Goal: Use online tool/utility: Utilize a website feature to perform a specific function

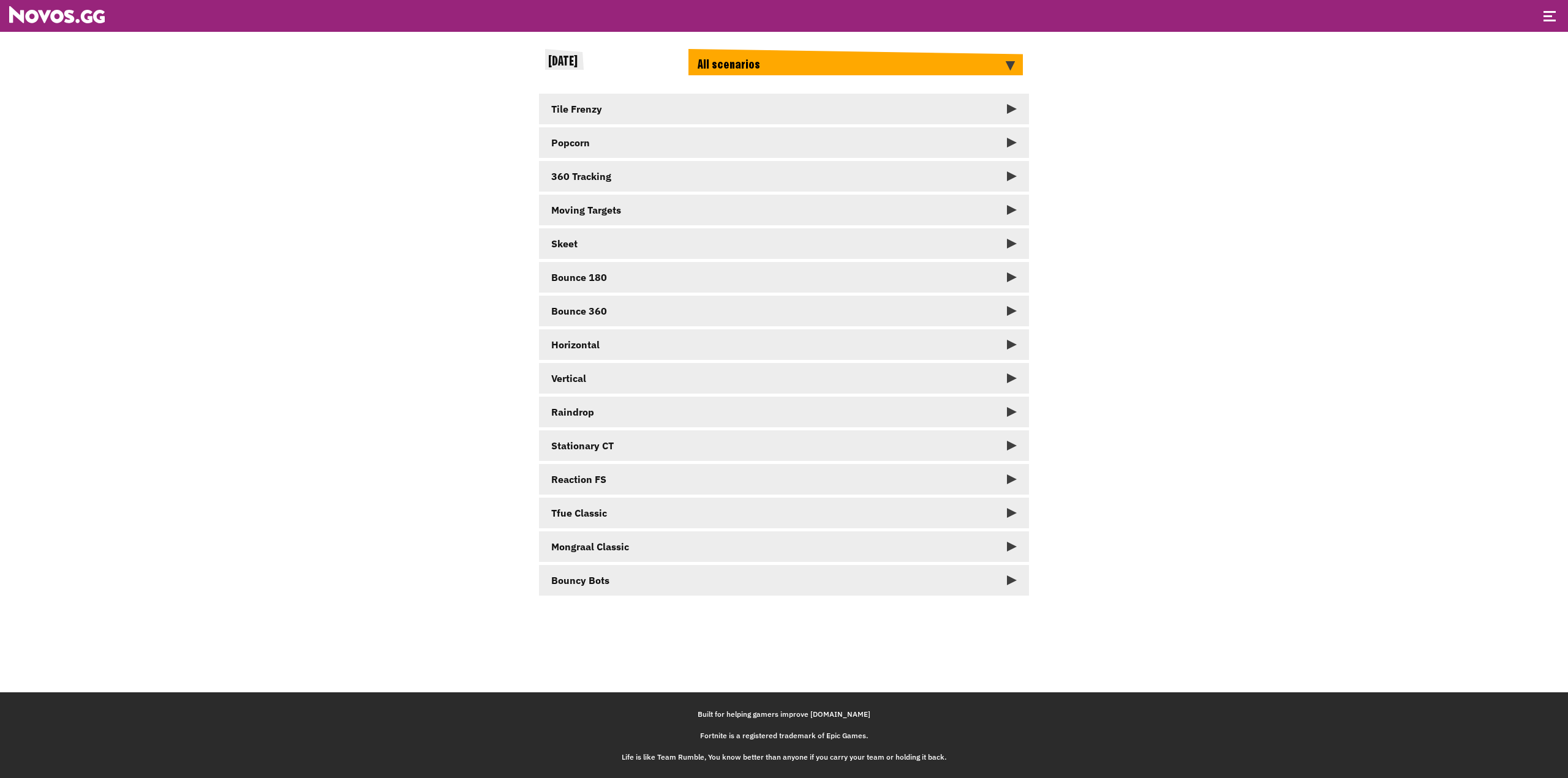
click at [873, 247] on link "Skeet" at bounding box center [784, 243] width 490 height 30
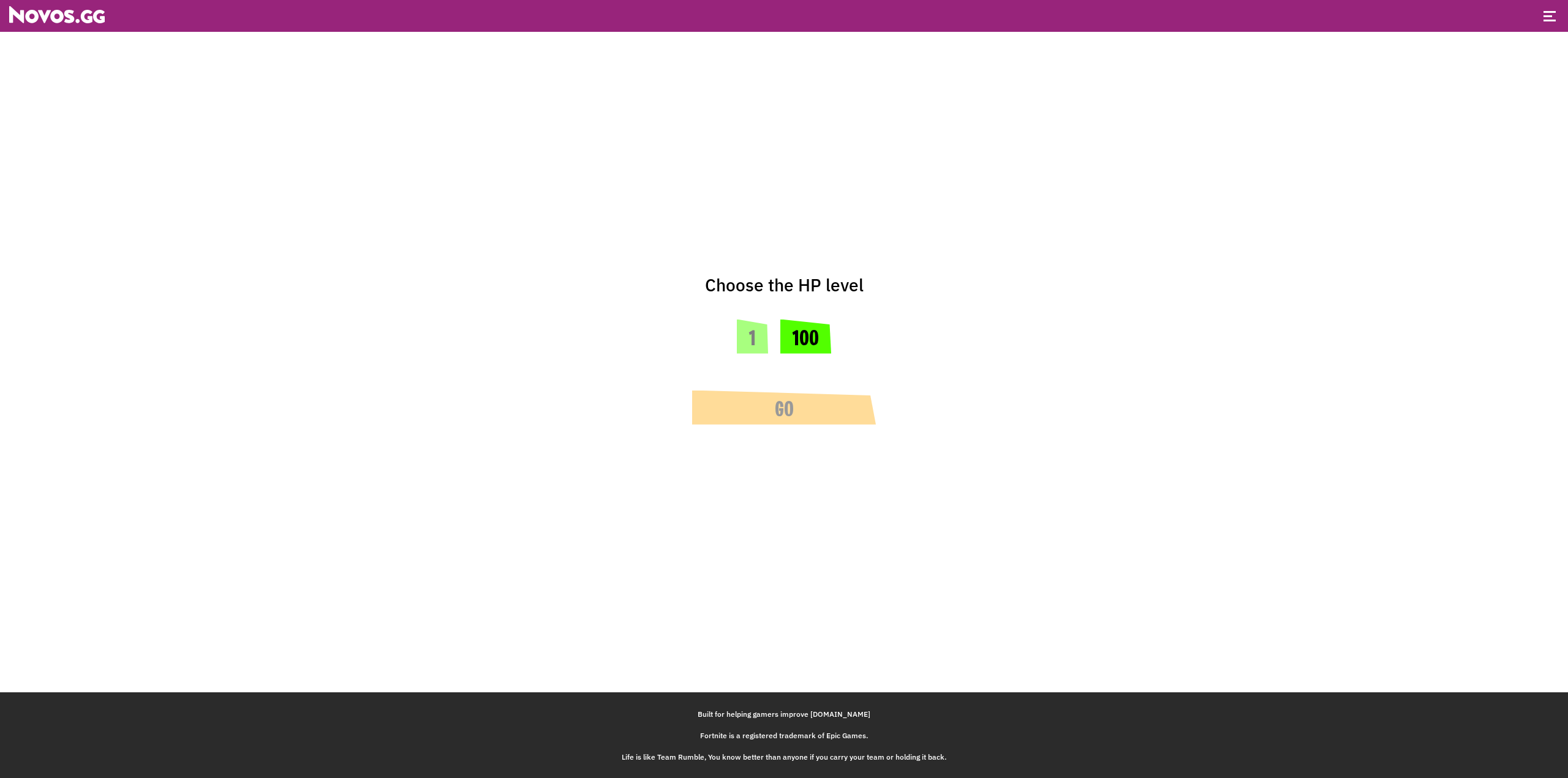
click at [797, 339] on button "100" at bounding box center [806, 336] width 51 height 34
click at [788, 401] on button "Go" at bounding box center [784, 407] width 184 height 34
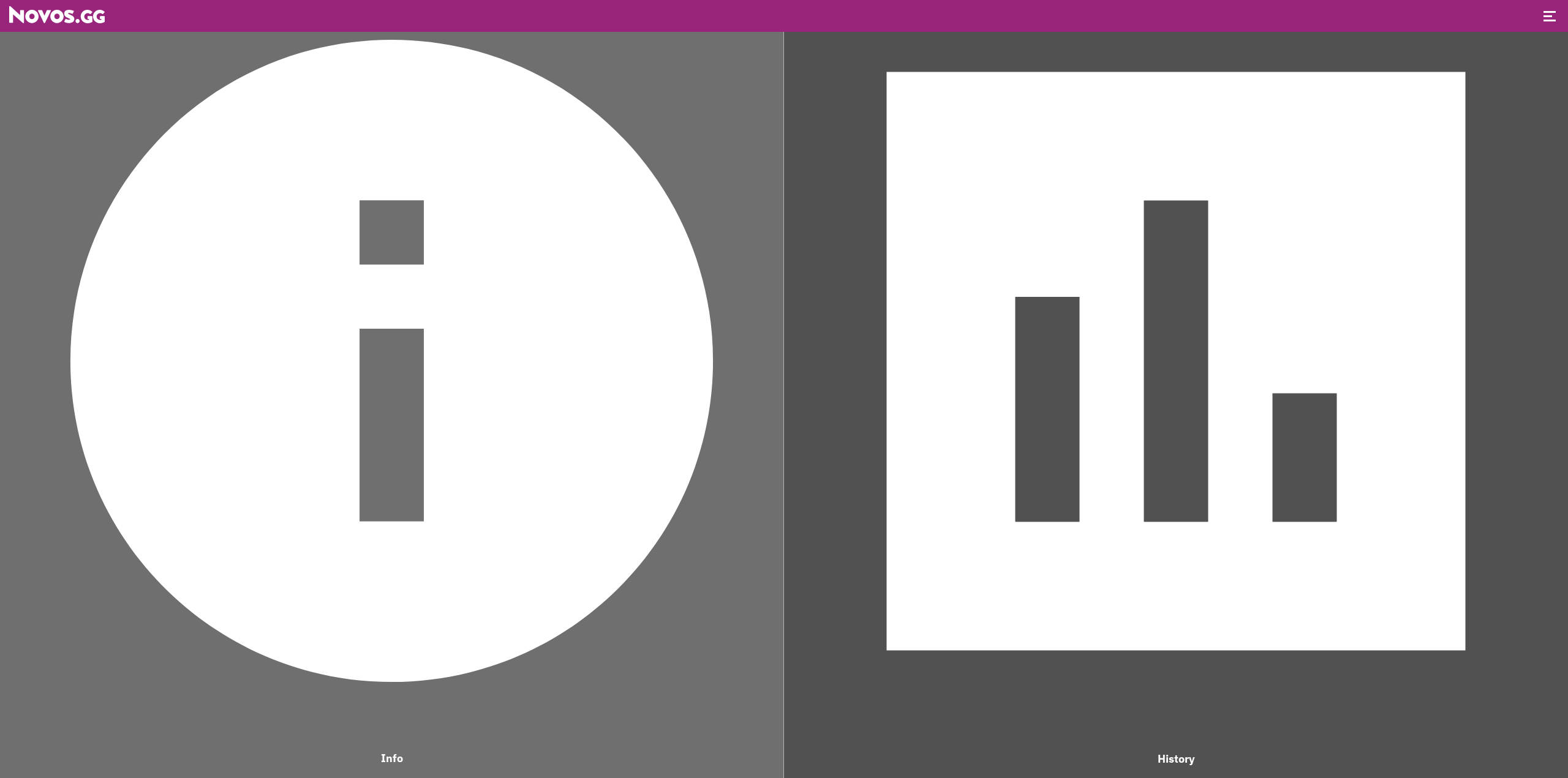
drag, startPoint x: 1213, startPoint y: 27, endPoint x: 1207, endPoint y: 40, distance: 14.3
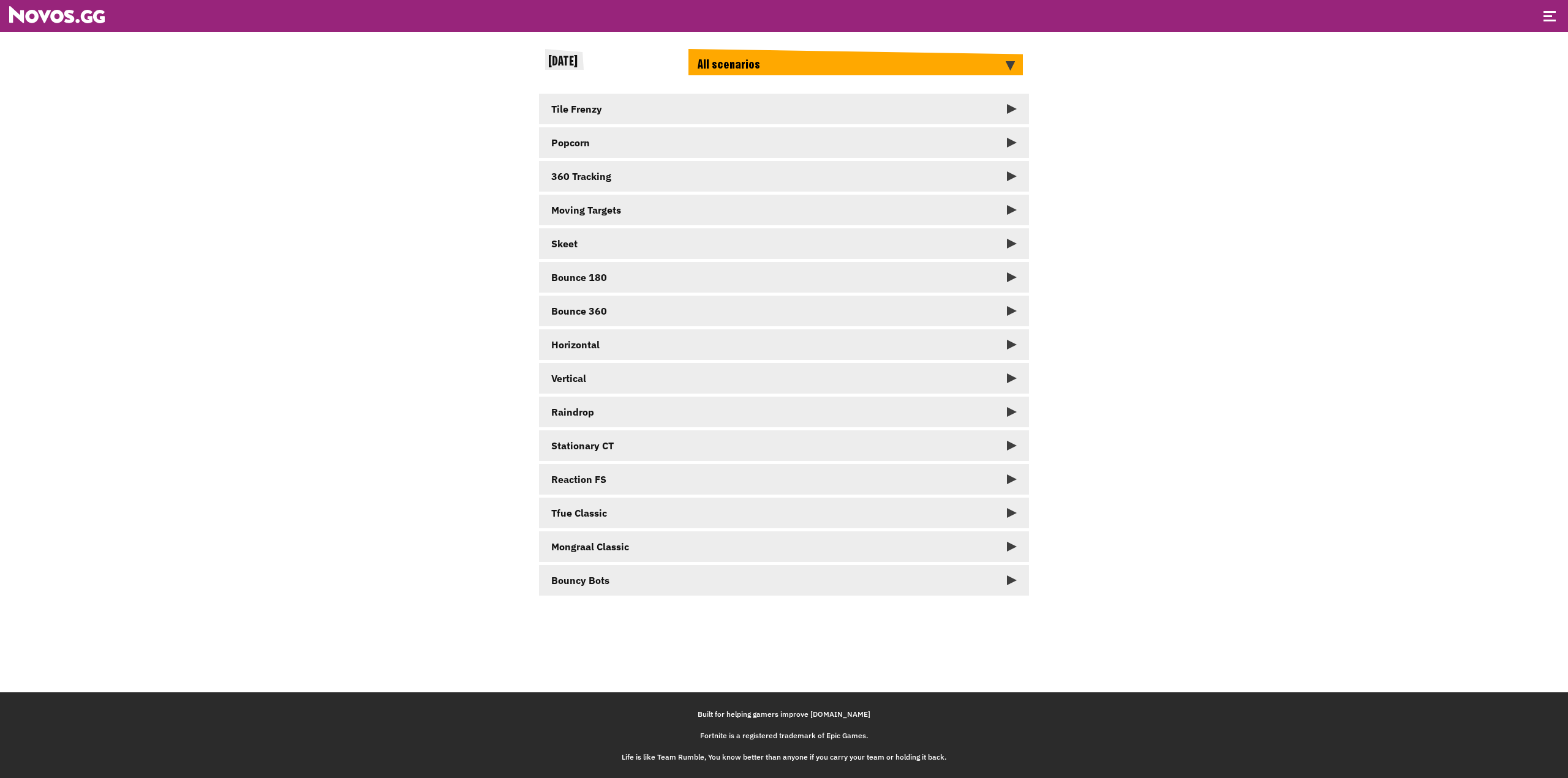
click at [953, 64] on div "All scenarios" at bounding box center [855, 62] width 334 height 27
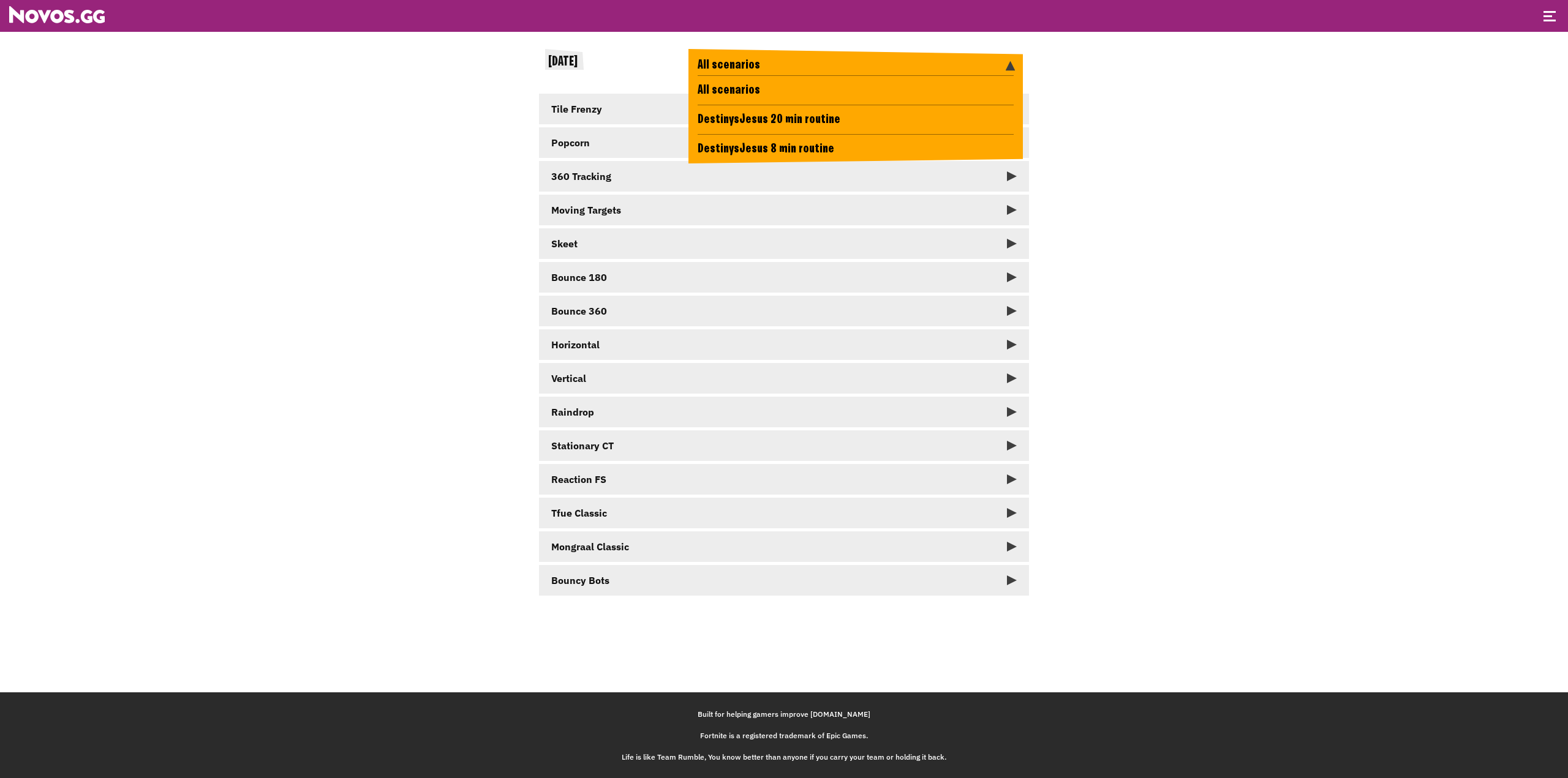
click at [891, 127] on li "DestinysJesus 20 min routine" at bounding box center [855, 119] width 316 height 29
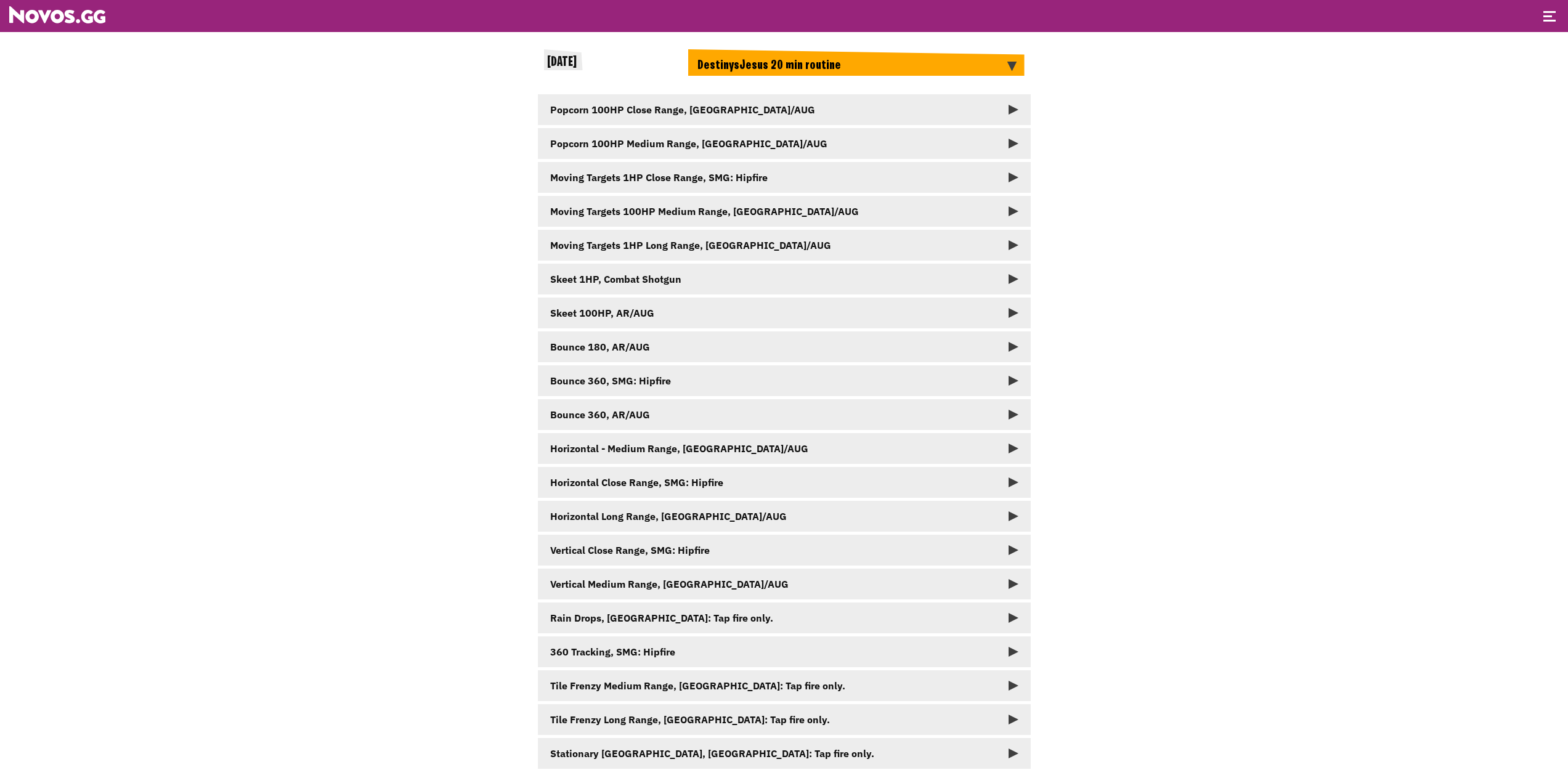
click at [896, 105] on link "Popcorn 100HP Close Range, [GEOGRAPHIC_DATA]/AUG" at bounding box center [784, 109] width 493 height 31
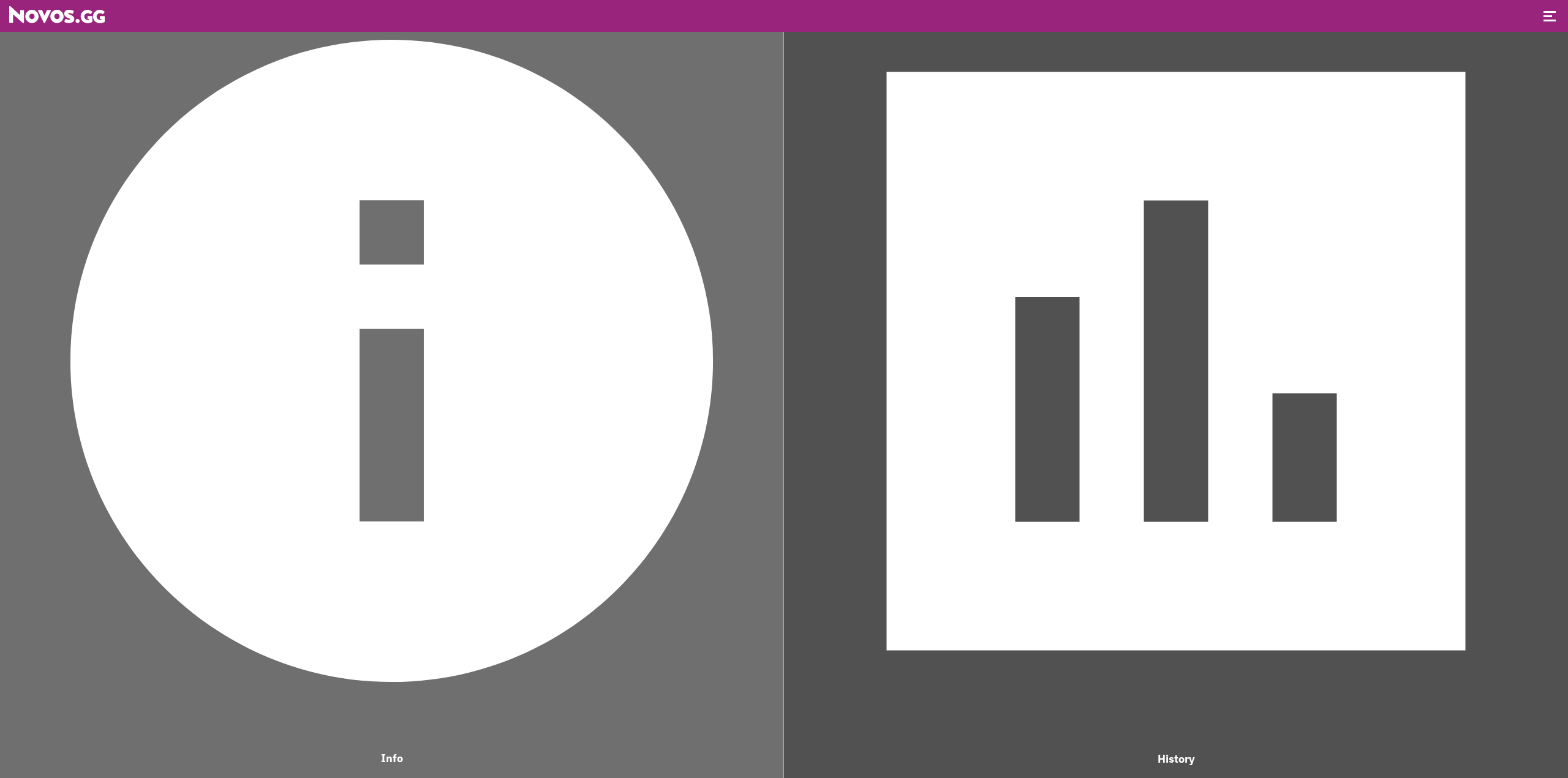
click at [1210, 563] on img at bounding box center [1176, 361] width 772 height 772
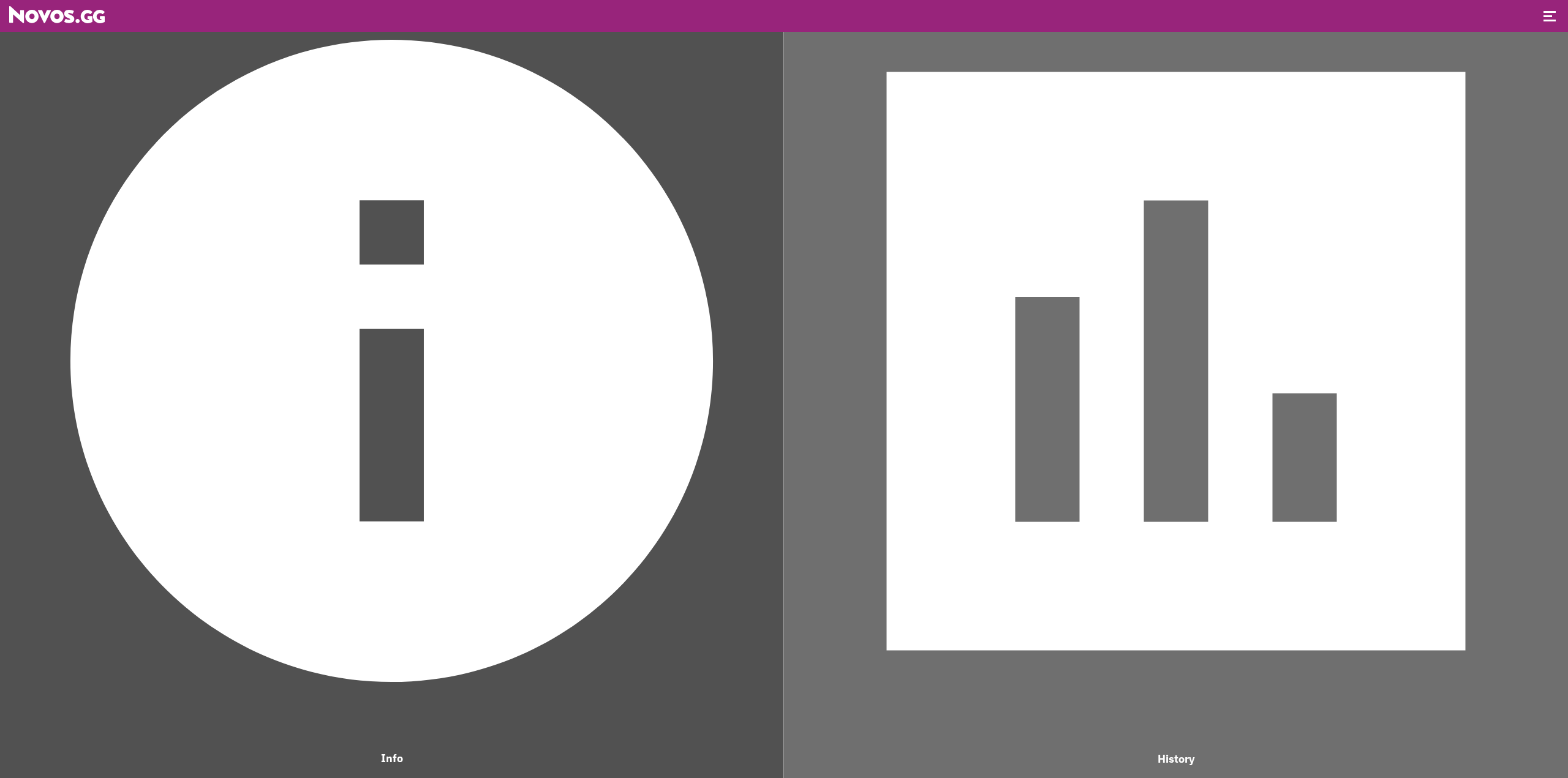
scroll to position [237, 456]
click at [1210, 563] on img at bounding box center [1176, 361] width 772 height 772
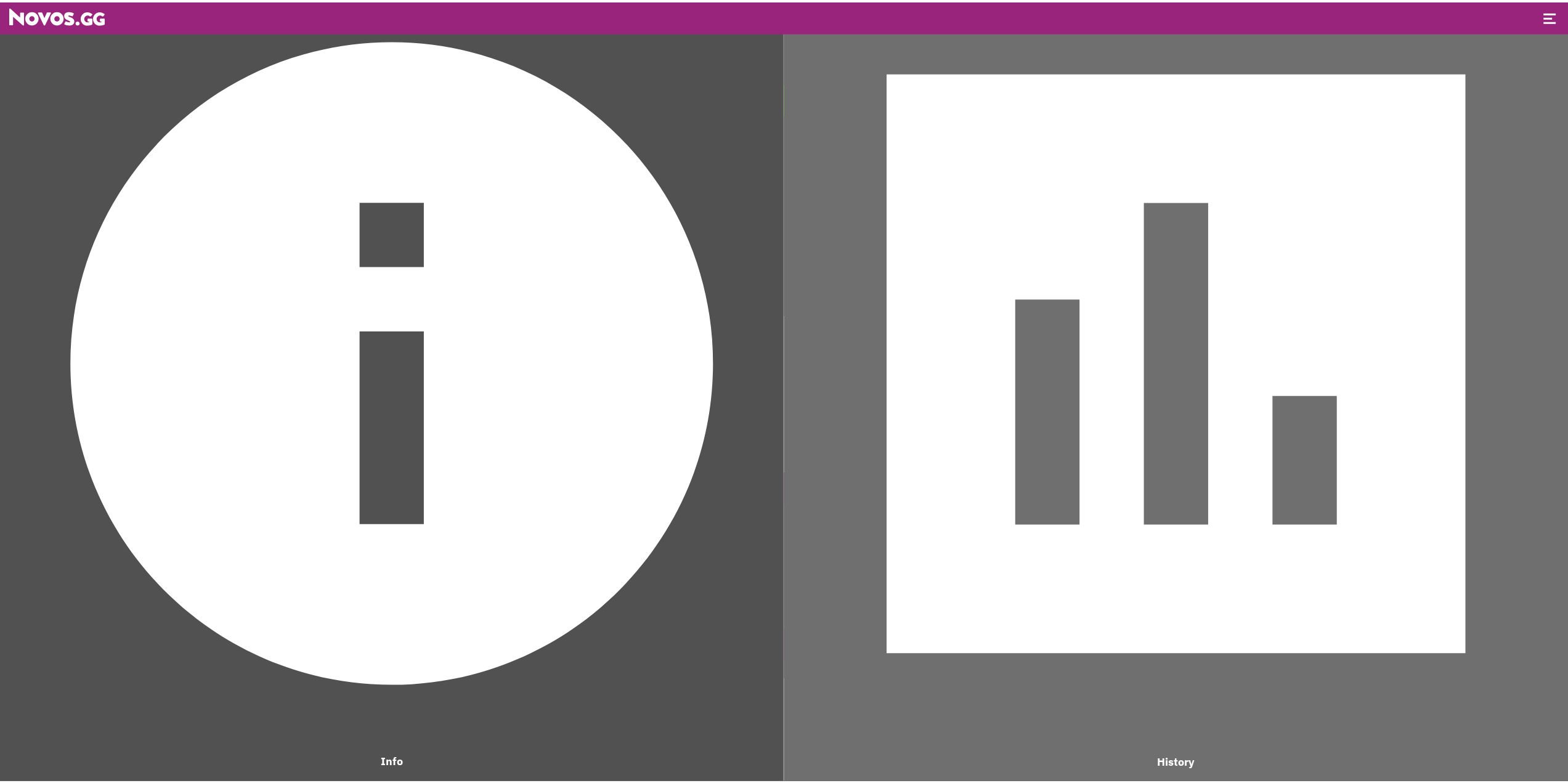
scroll to position [530, 459]
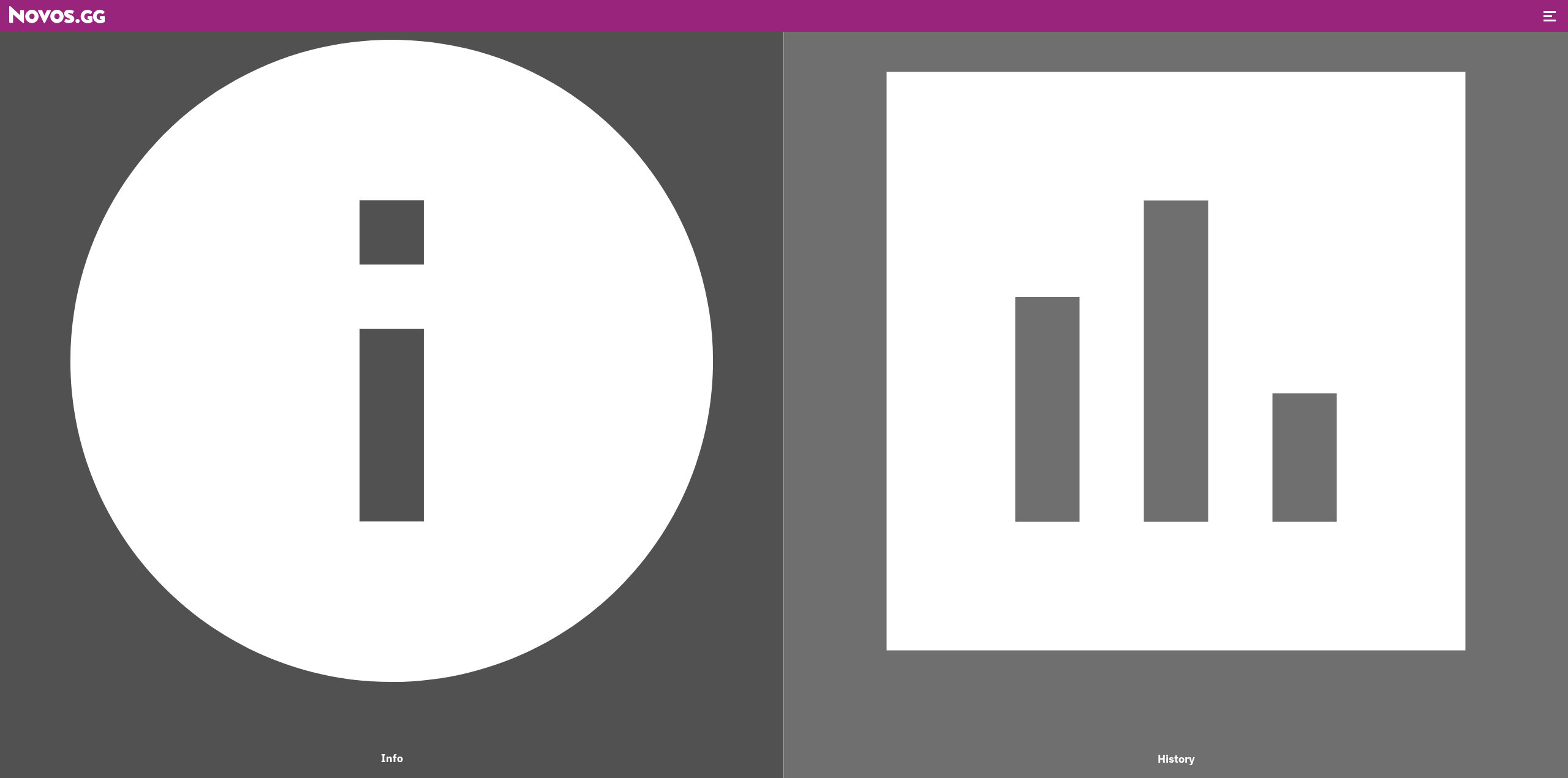
click at [1210, 563] on img at bounding box center [1176, 361] width 772 height 772
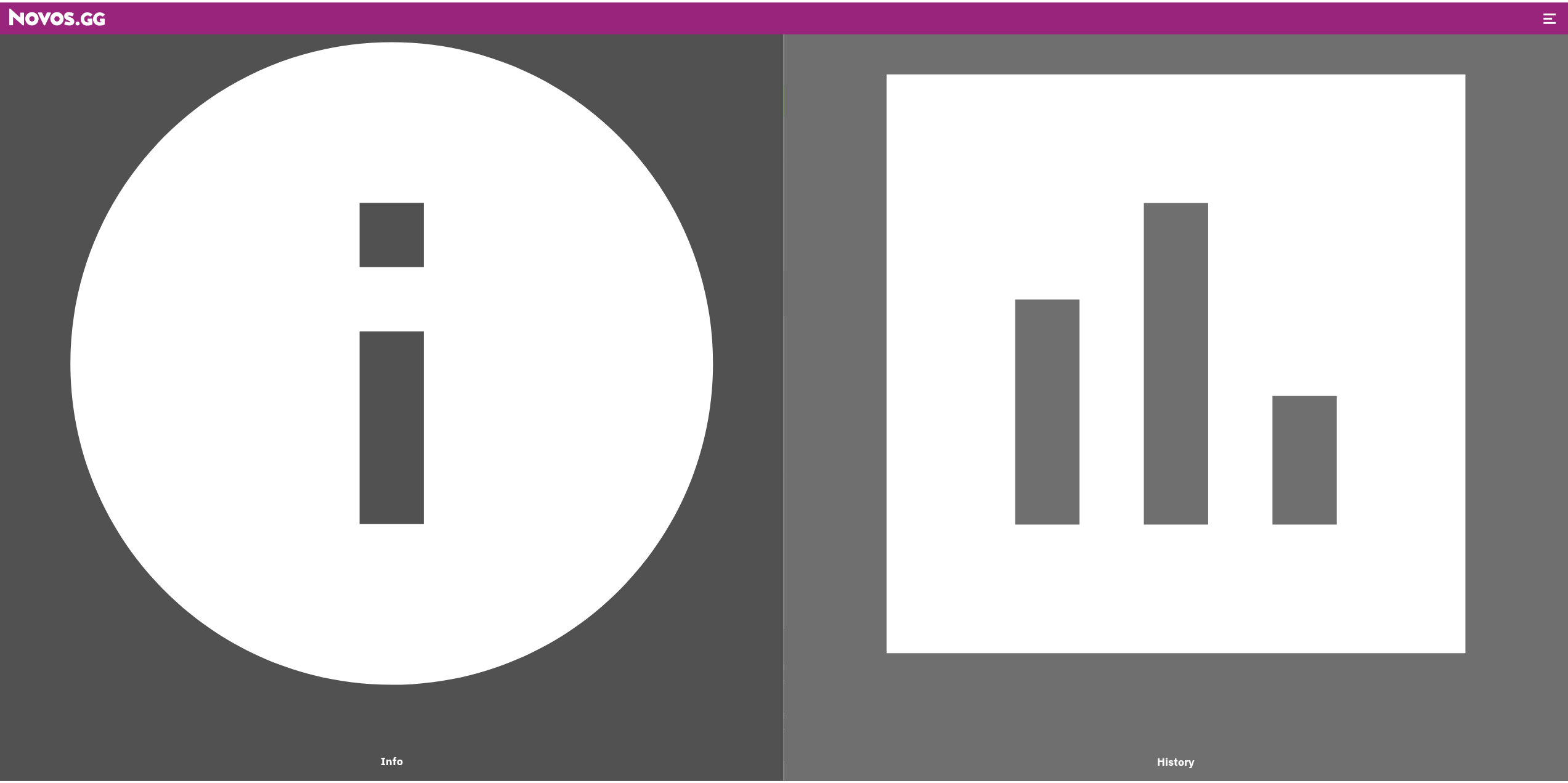
scroll to position [821, 459]
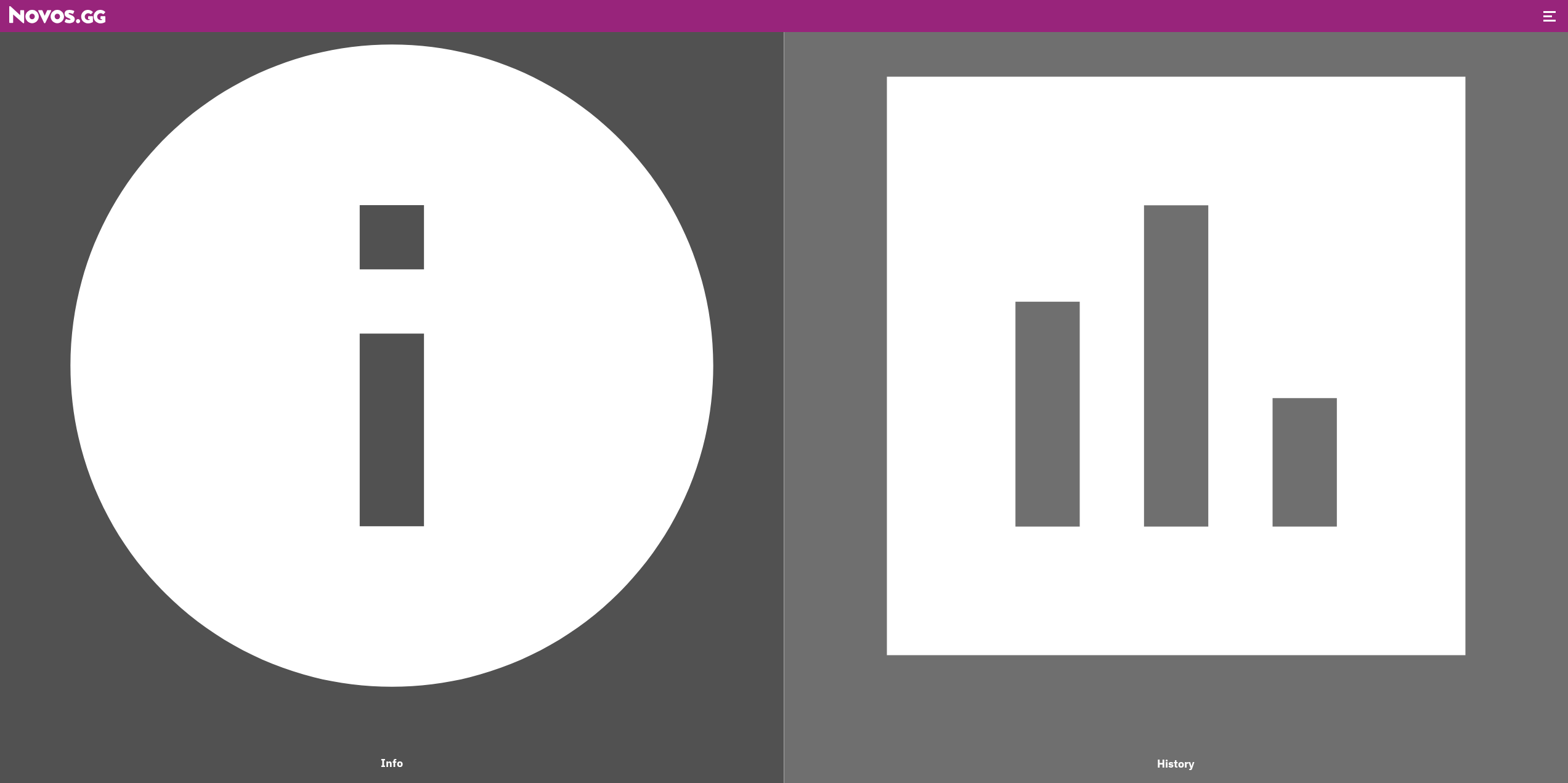
click at [506, 278] on img at bounding box center [391, 366] width 771 height 771
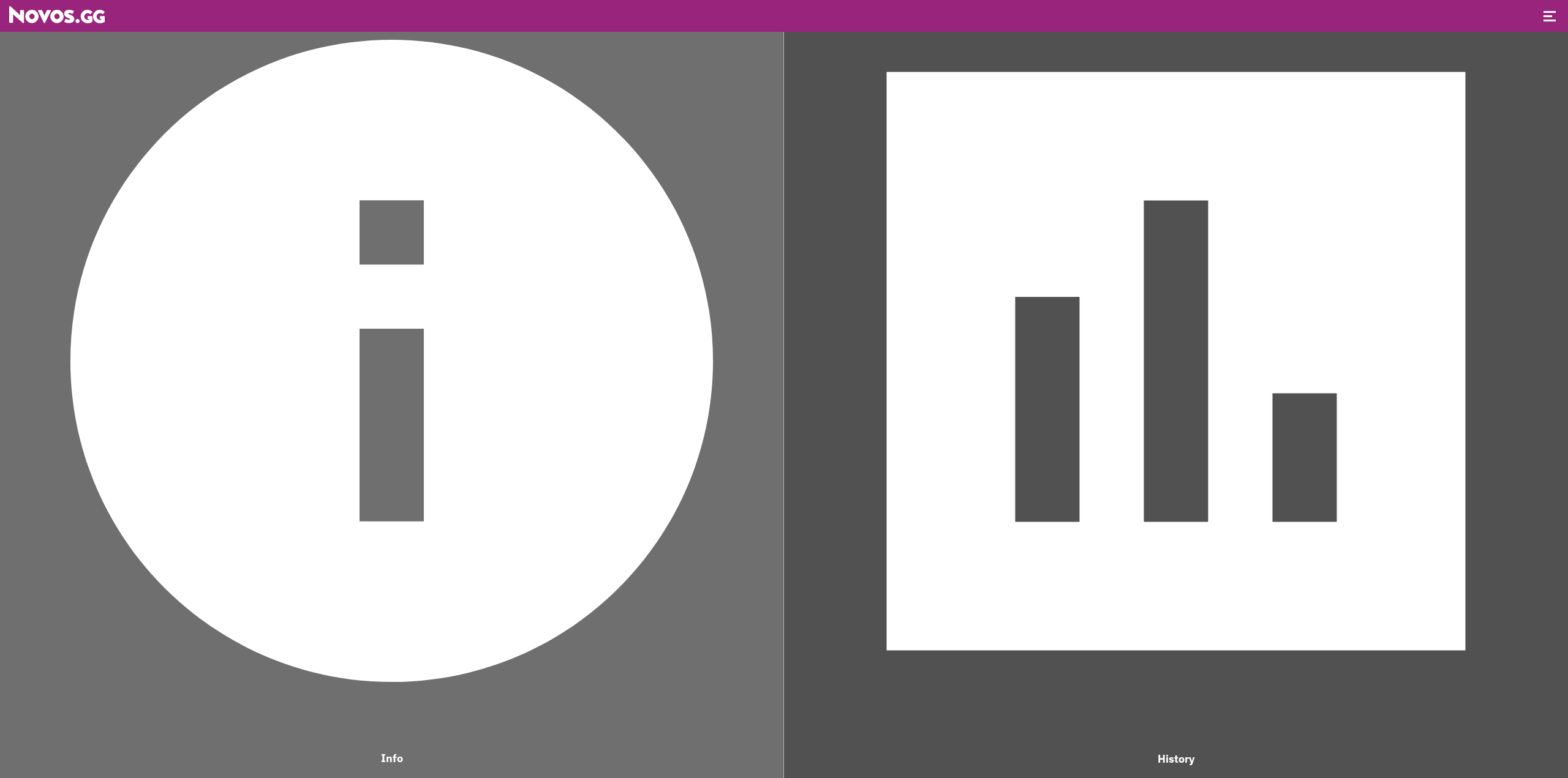
click at [1549, 16] on span at bounding box center [1547, 16] width 8 height 2
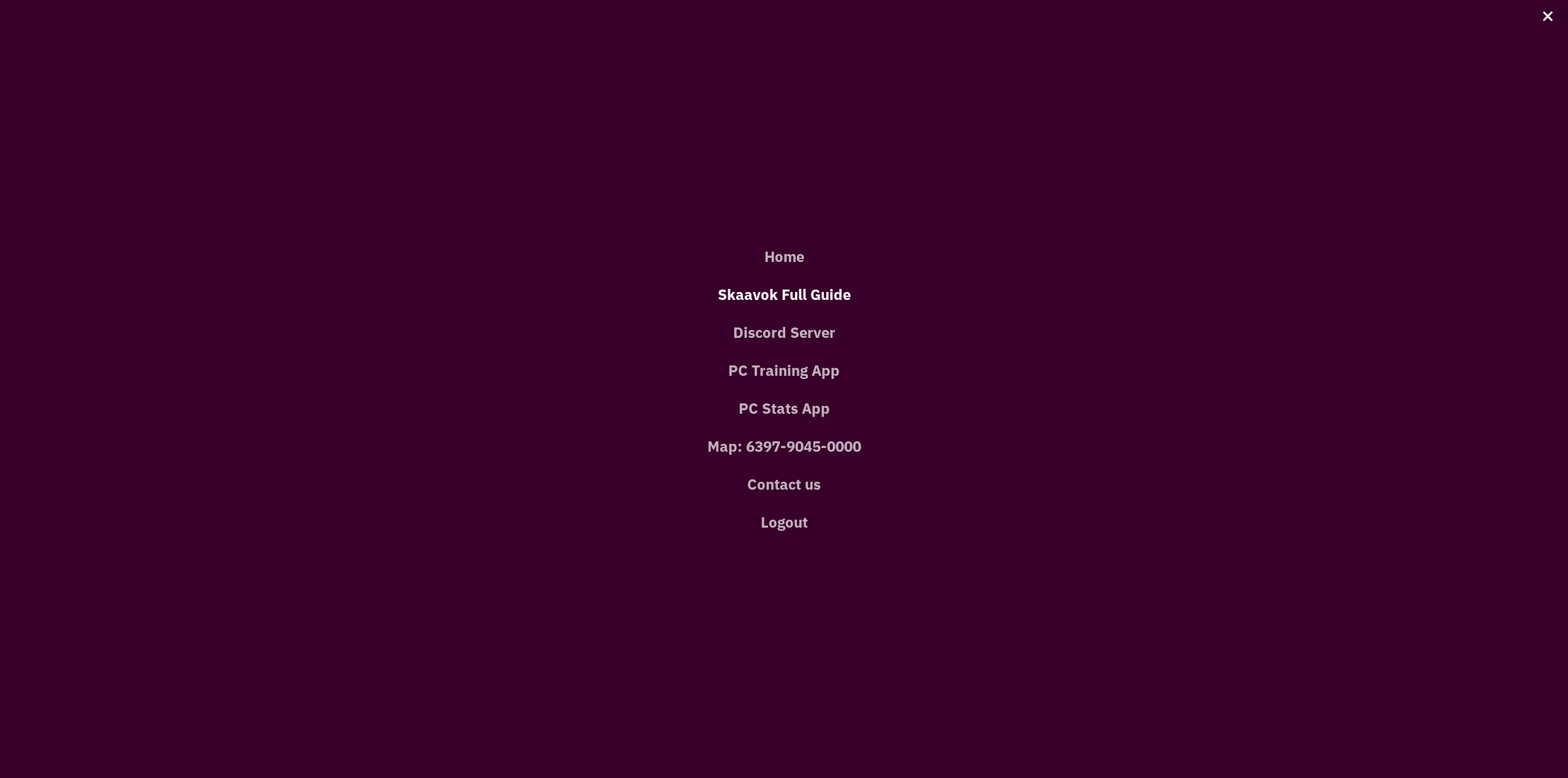
click at [804, 305] on link "Skaavok Full Guide" at bounding box center [784, 295] width 1531 height 38
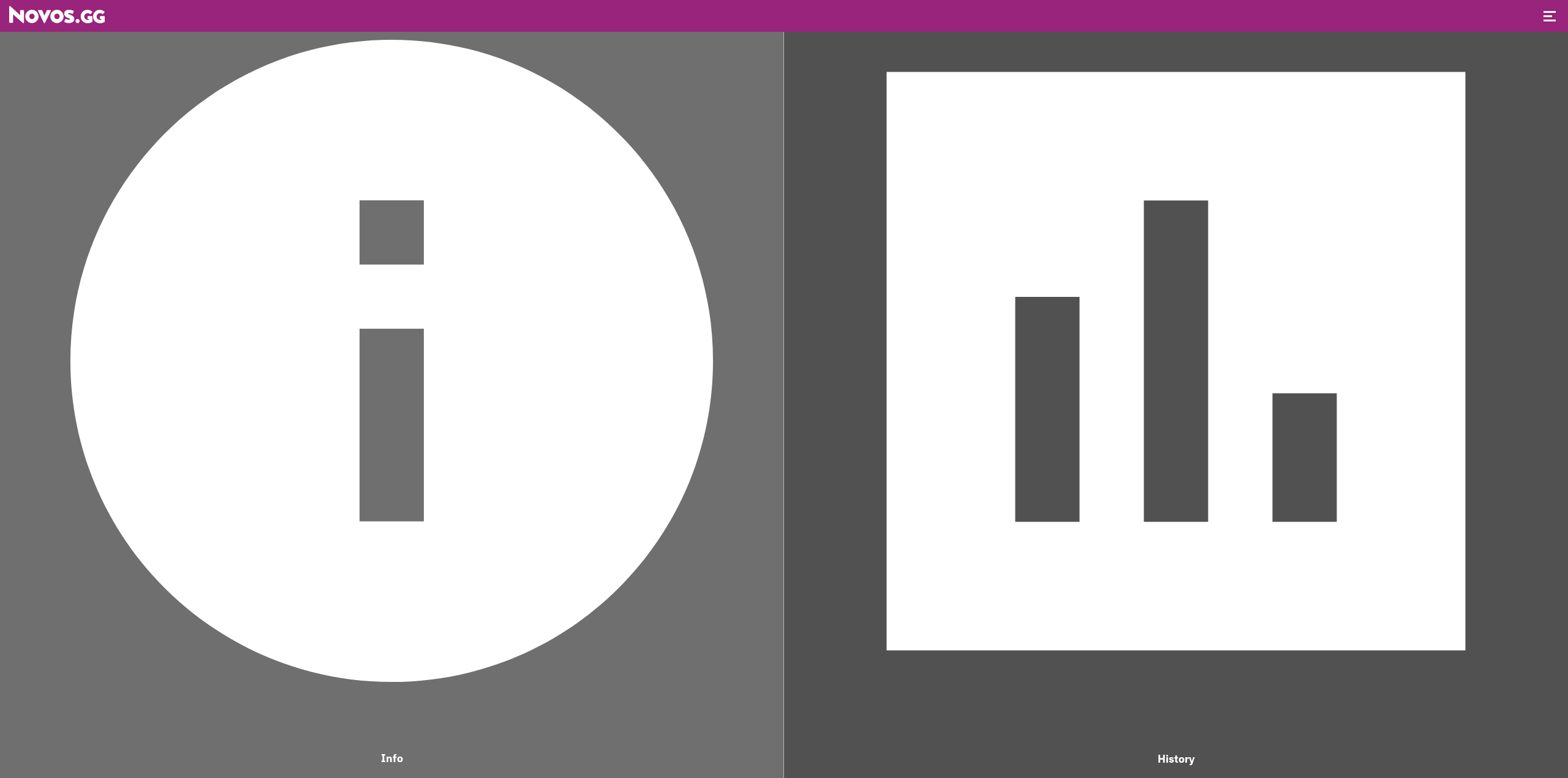
click at [1563, 14] on header at bounding box center [784, 16] width 1568 height 32
click at [1558, 16] on header at bounding box center [784, 16] width 1568 height 32
click at [1548, 16] on span at bounding box center [1547, 16] width 8 height 2
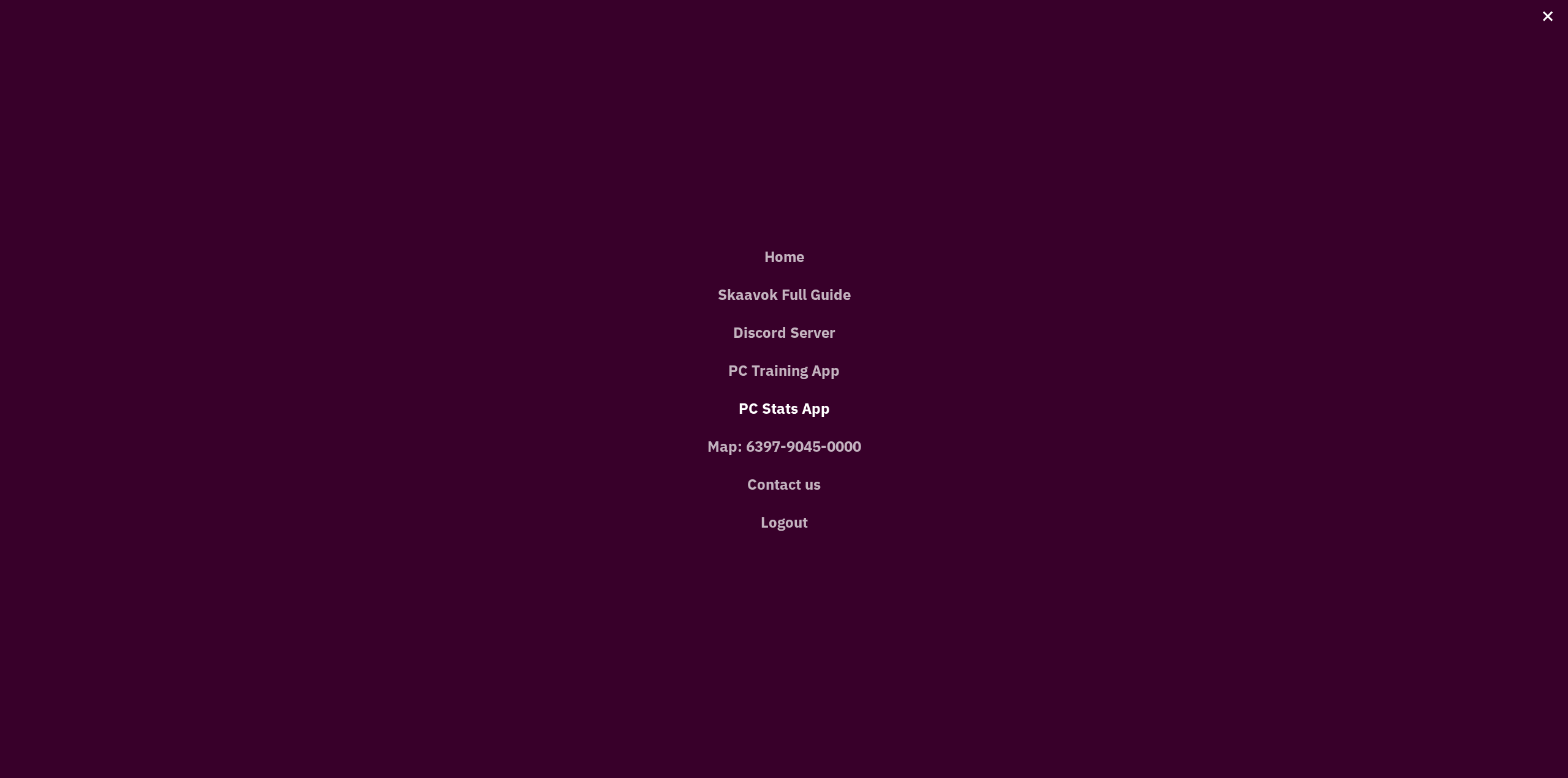
click at [798, 405] on link "PC Stats App" at bounding box center [784, 408] width 1531 height 38
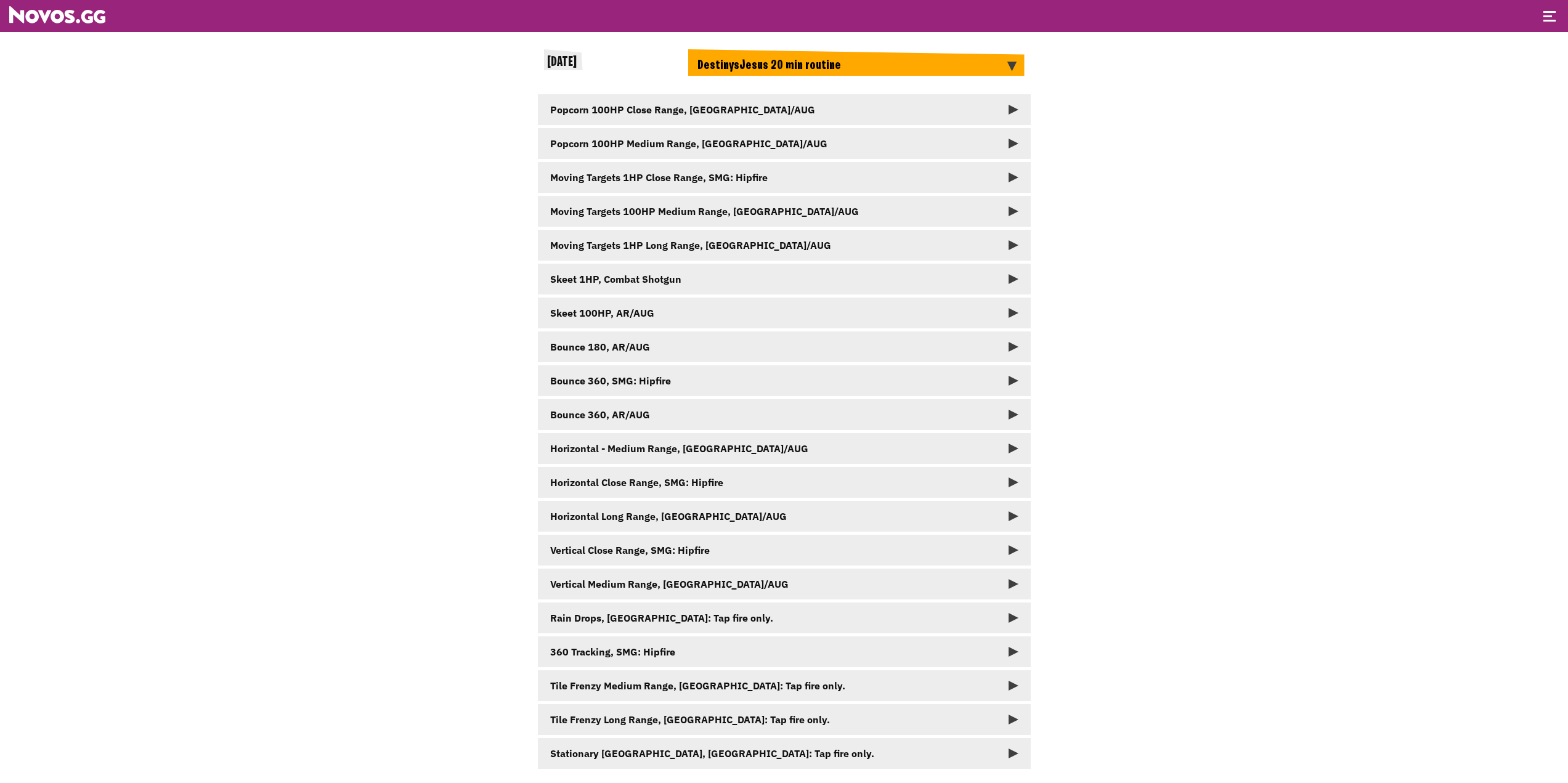
click at [1548, 28] on header at bounding box center [784, 16] width 1568 height 32
click at [1547, 21] on span at bounding box center [1549, 20] width 12 height 2
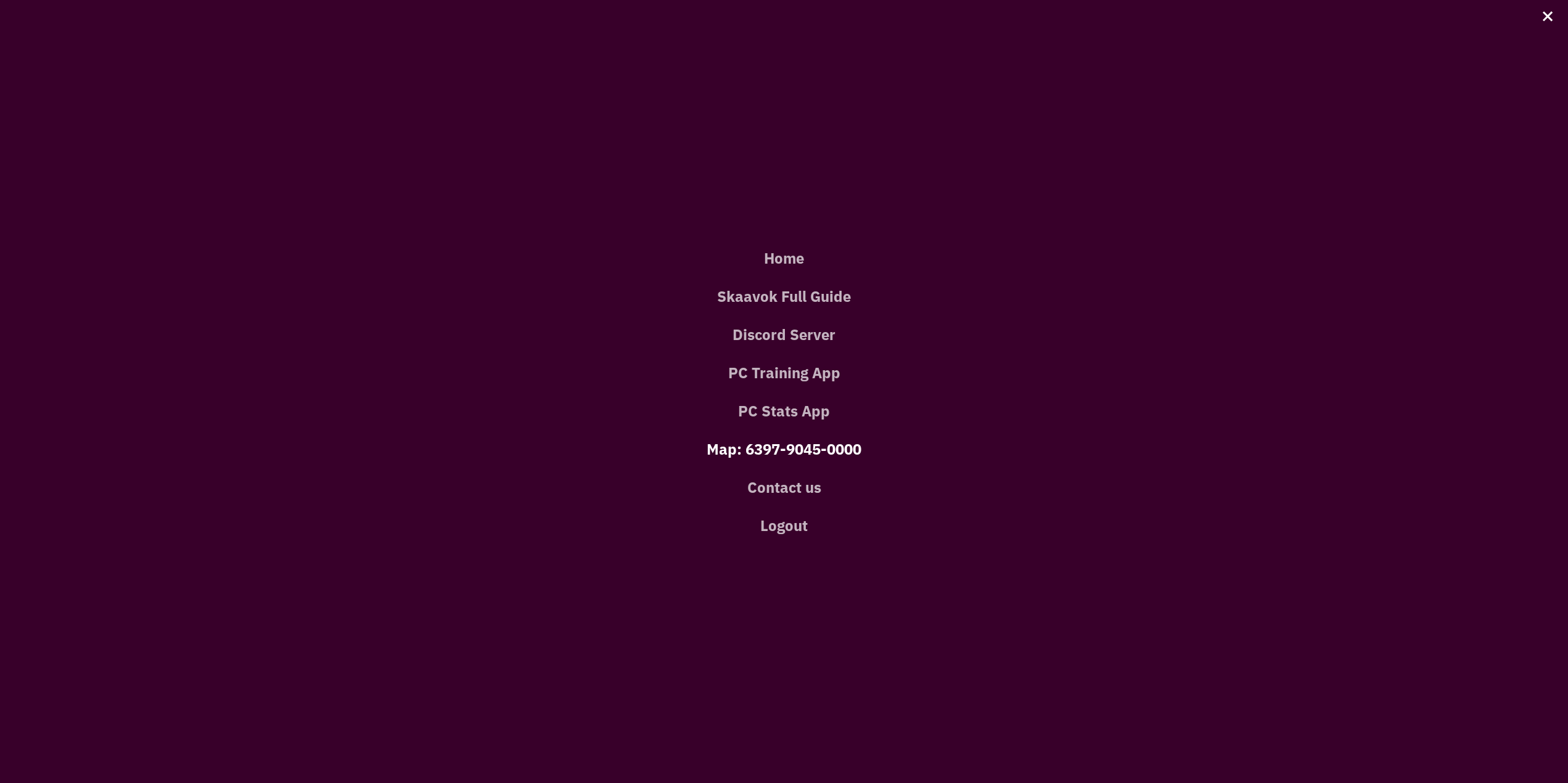
click at [854, 453] on link "Map: 6397-9045-0000" at bounding box center [784, 449] width 1531 height 38
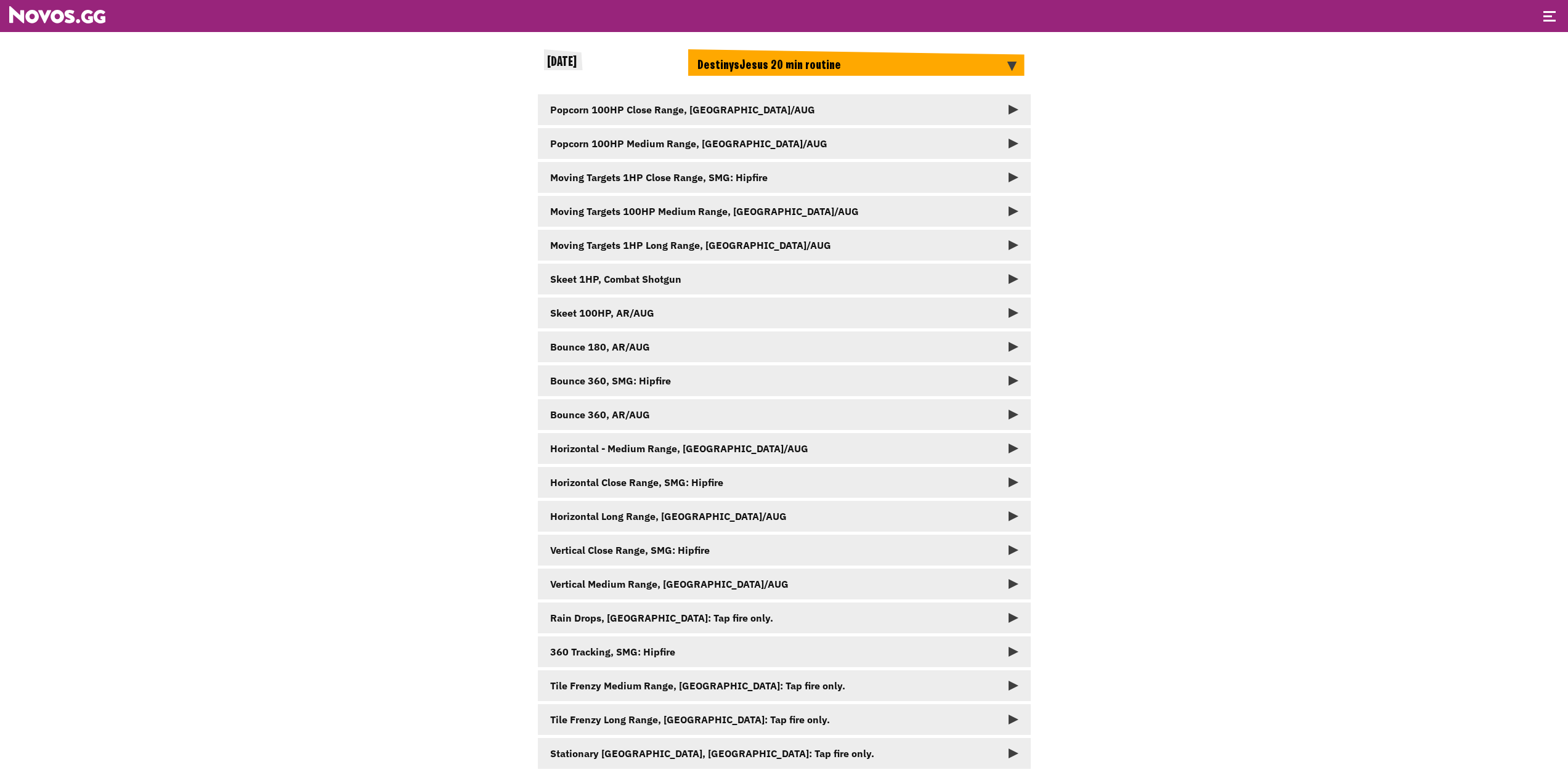
click at [1560, 26] on header at bounding box center [784, 16] width 1568 height 32
click at [1555, 20] on span at bounding box center [1549, 20] width 12 height 2
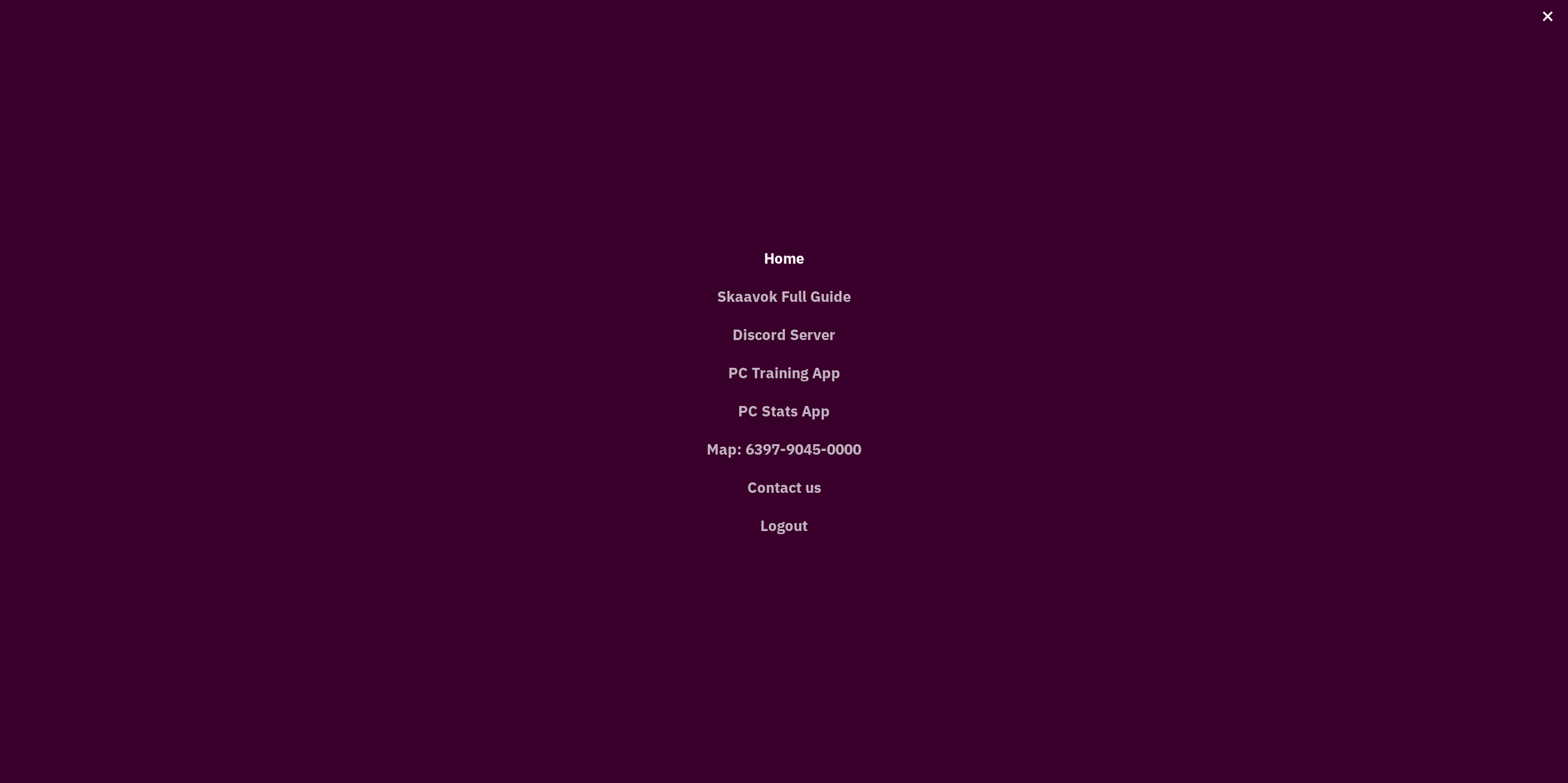
click at [788, 259] on link "Home" at bounding box center [784, 258] width 1531 height 38
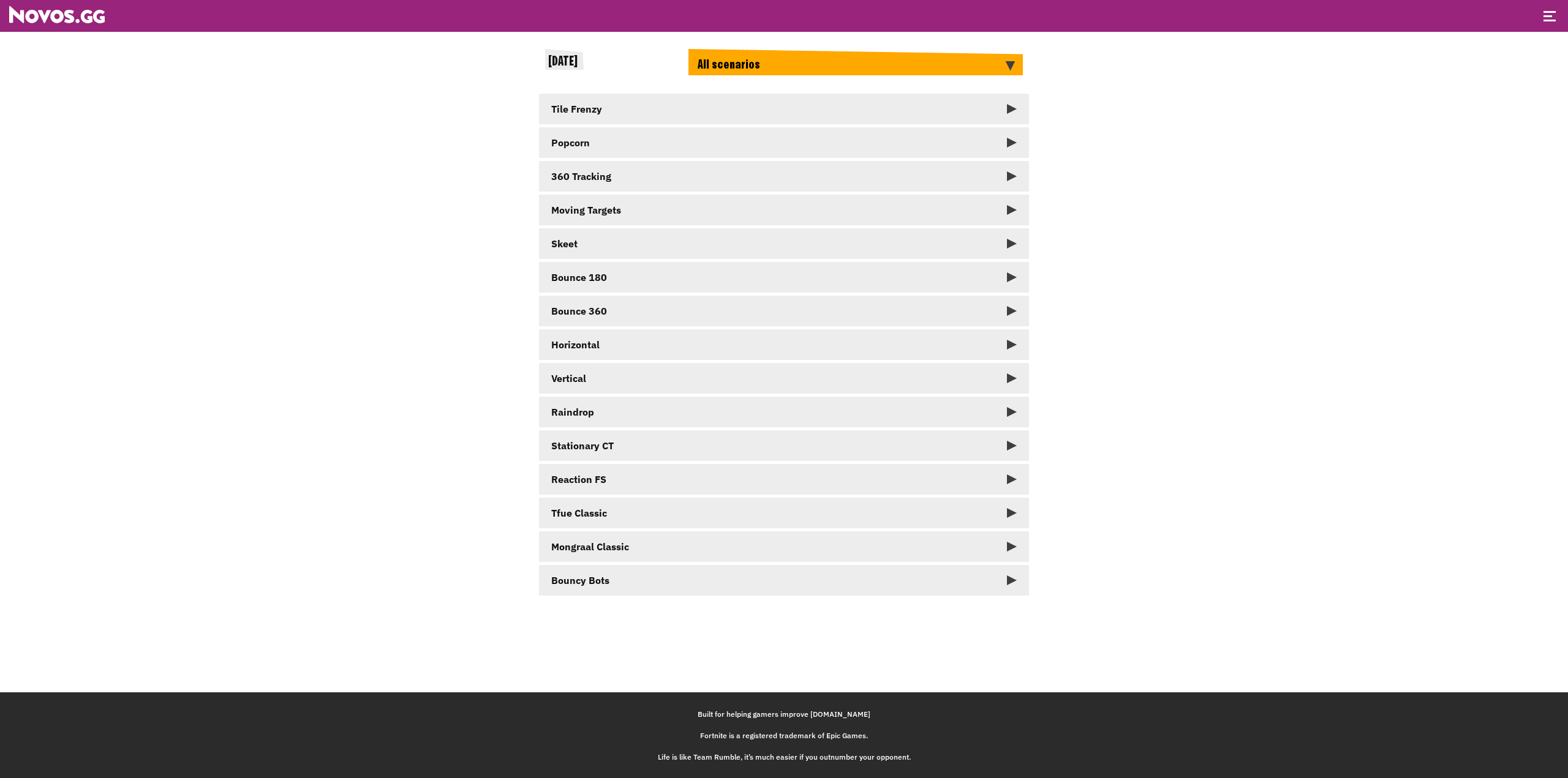
click at [692, 136] on link "Popcorn" at bounding box center [784, 142] width 490 height 30
click at [72, 11] on img at bounding box center [56, 14] width 95 height 17
click at [90, 25] on link at bounding box center [56, 19] width 95 height 12
